Goal: Information Seeking & Learning: Learn about a topic

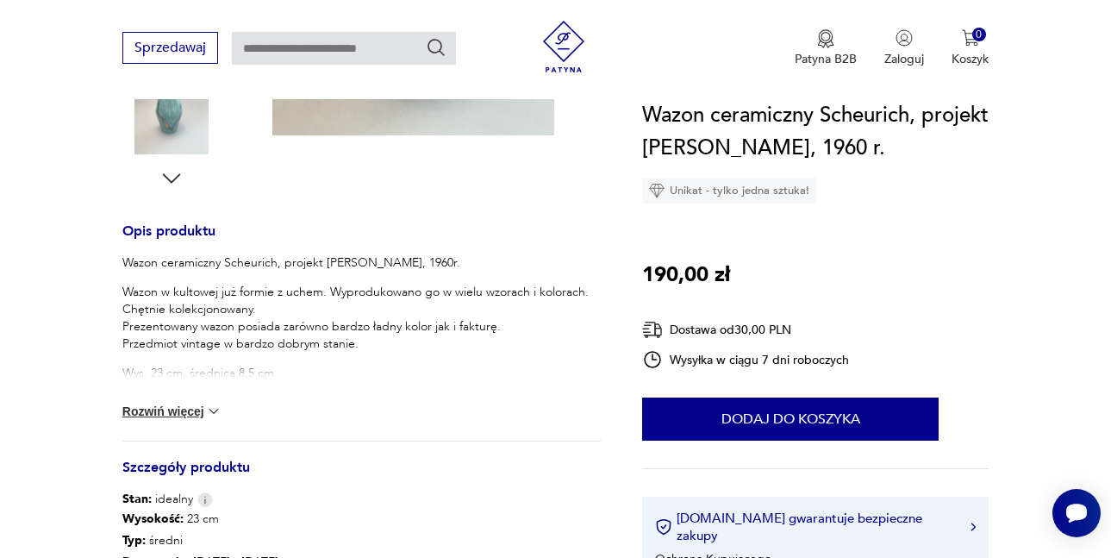
scroll to position [603, 0]
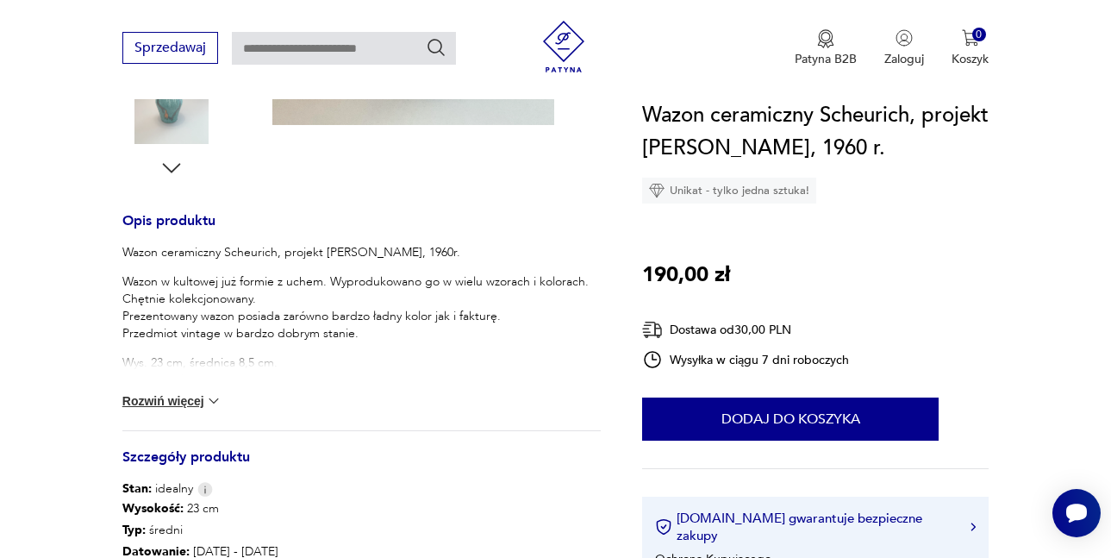
click at [174, 403] on button "Rozwiń więcej" at bounding box center [172, 400] width 100 height 17
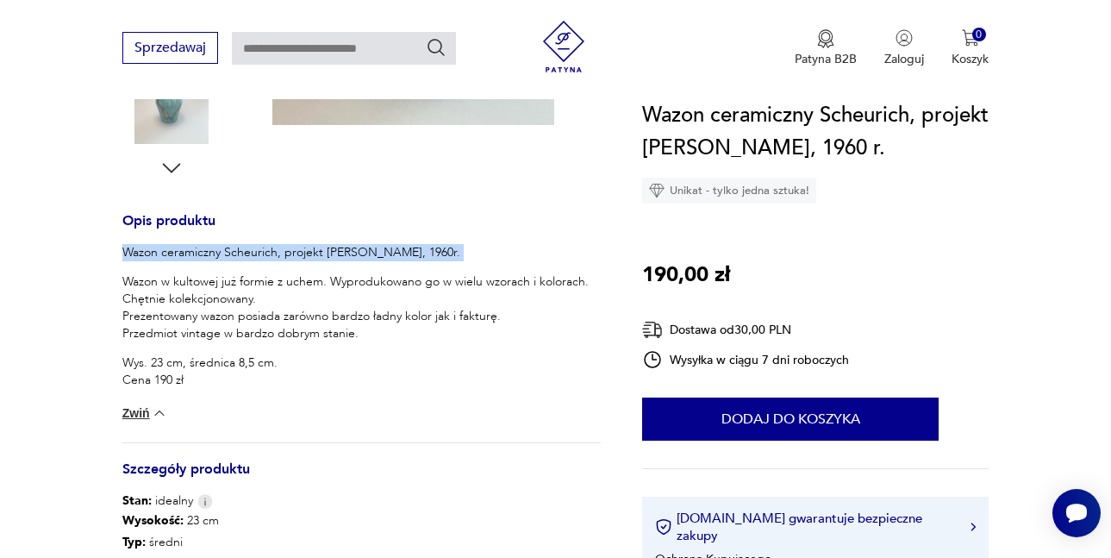
drag, startPoint x: 123, startPoint y: 246, endPoint x: 134, endPoint y: 262, distance: 19.4
click at [134, 262] on div "Wazon ceramiczny Scheurich, projekt [PERSON_NAME], 1960r. Wazon w kultowej już …" at bounding box center [361, 316] width 478 height 145
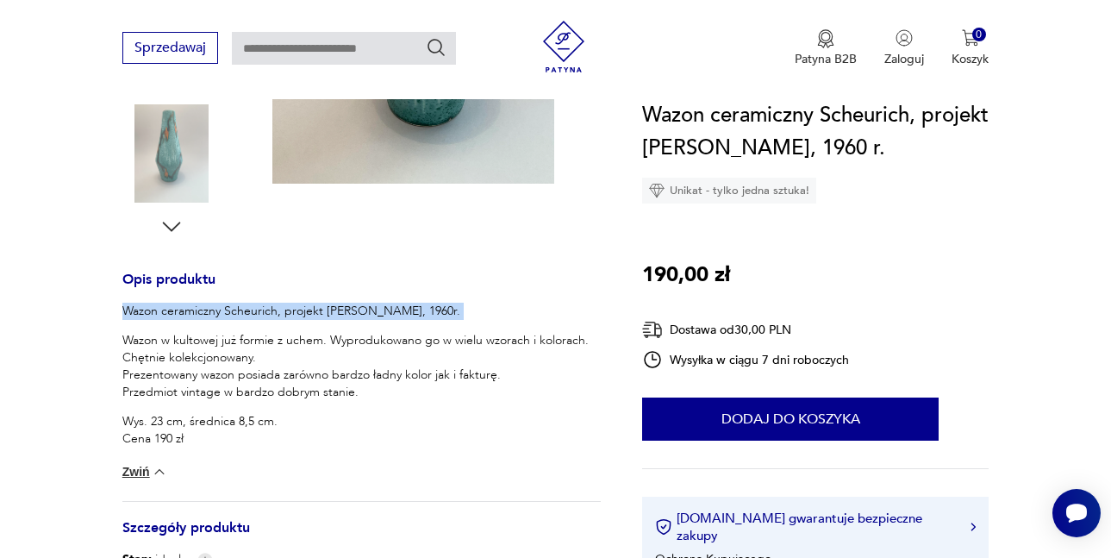
scroll to position [517, 0]
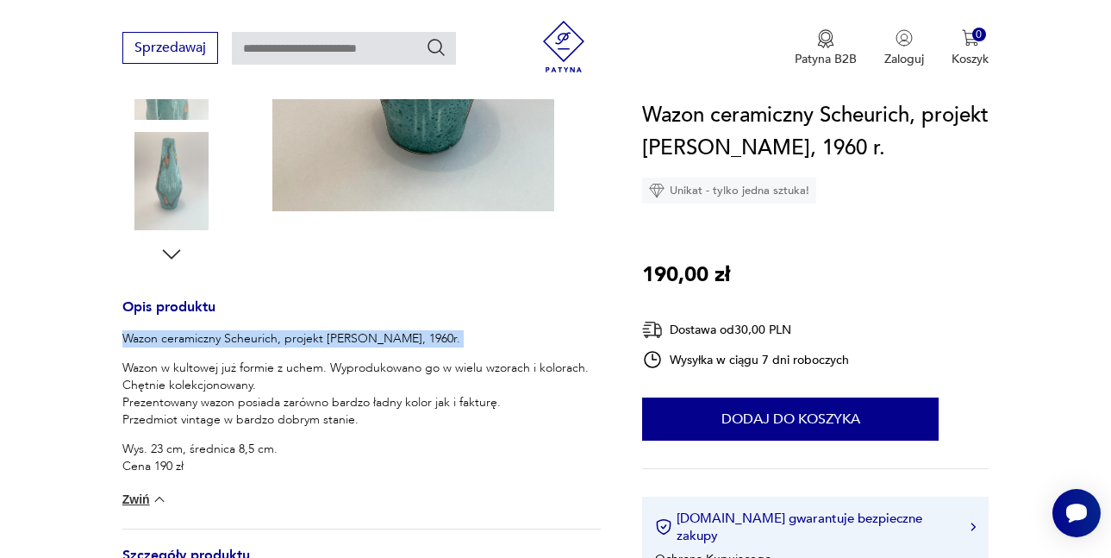
click at [134, 352] on div "Wazon ceramiczny Scheurich, projekt [PERSON_NAME], 1960r. Wazon w kultowej już …" at bounding box center [361, 402] width 478 height 145
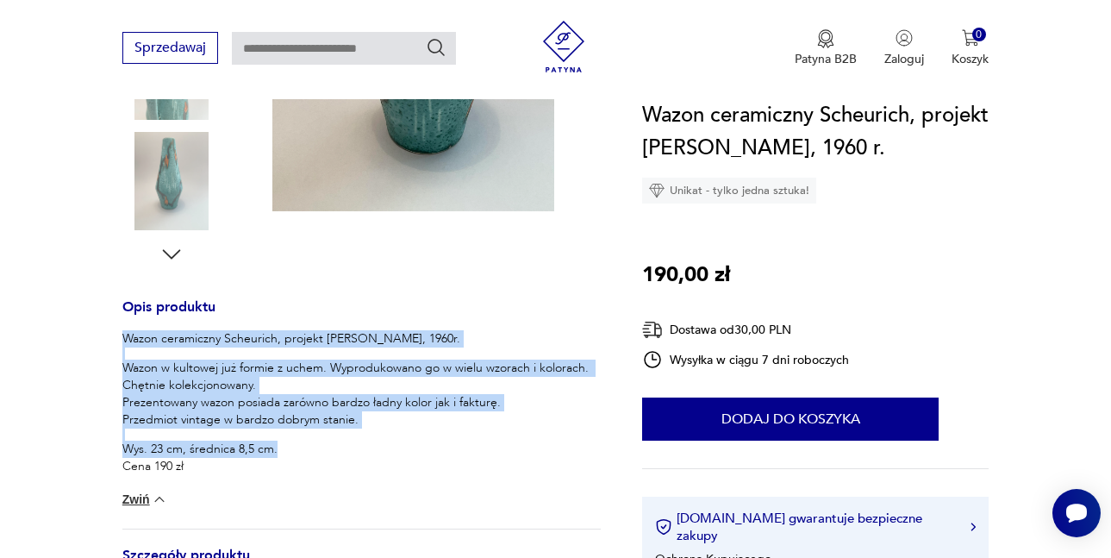
drag, startPoint x: 123, startPoint y: 339, endPoint x: 278, endPoint y: 442, distance: 186.4
click at [278, 442] on div "Wazon ceramiczny Scheurich, projekt [PERSON_NAME], 1960r. Wazon w kultowej już …" at bounding box center [361, 402] width 478 height 145
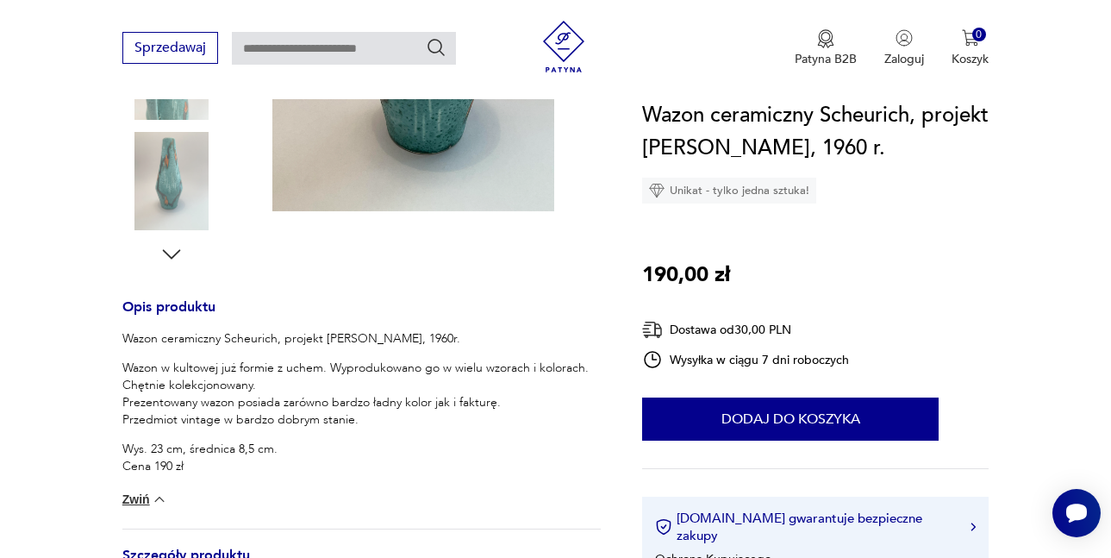
drag, startPoint x: 184, startPoint y: 378, endPoint x: 134, endPoint y: 323, distance: 74.4
click at [134, 323] on h3 "Opis produktu" at bounding box center [361, 316] width 478 height 28
